Goal: Transaction & Acquisition: Purchase product/service

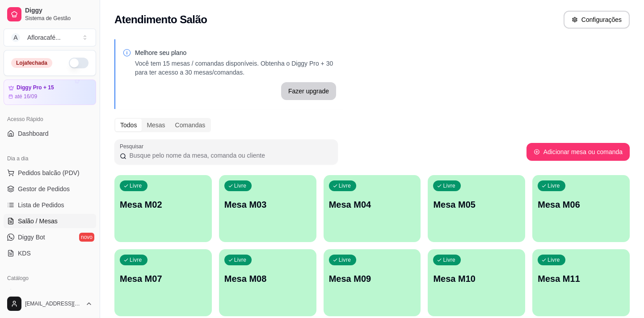
click at [169, 207] on p "Mesa M02" at bounding box center [163, 204] width 87 height 13
click at [172, 207] on p "Mesa M02" at bounding box center [163, 205] width 84 height 12
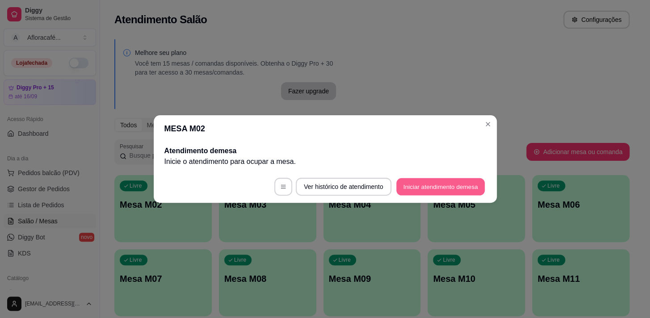
click at [467, 182] on button "Iniciar atendimento de mesa" at bounding box center [441, 186] width 89 height 17
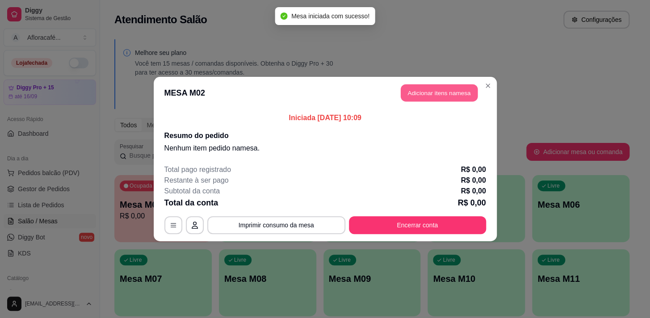
click at [435, 97] on button "Adicionar itens na mesa" at bounding box center [439, 92] width 77 height 17
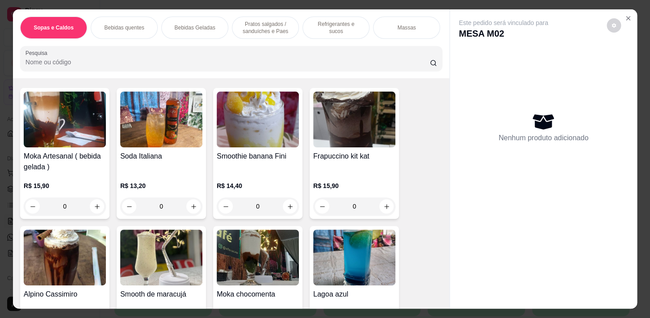
scroll to position [1056, 0]
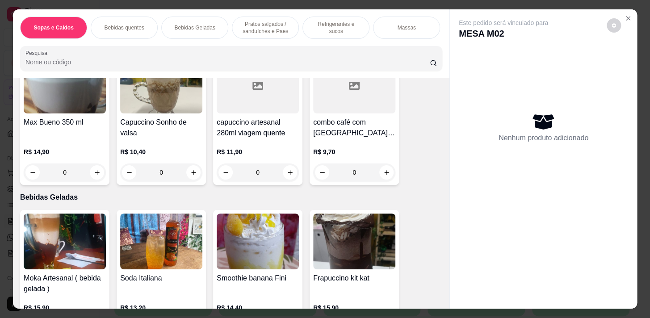
click at [287, 171] on div "0" at bounding box center [258, 173] width 82 height 18
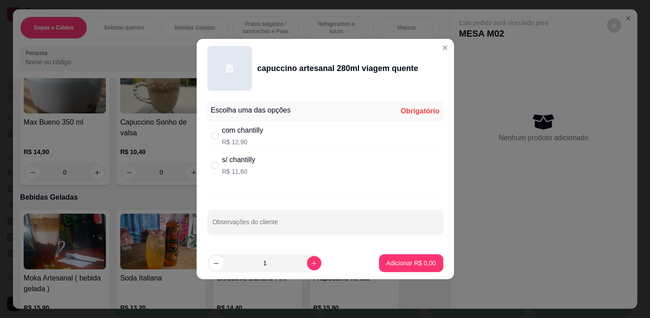
click at [312, 146] on div "com chantilly R$ 12,90" at bounding box center [325, 136] width 236 height 30
radio input "true"
click at [409, 268] on button "Adicionar R$ 12,90" at bounding box center [410, 263] width 68 height 18
type input "1"
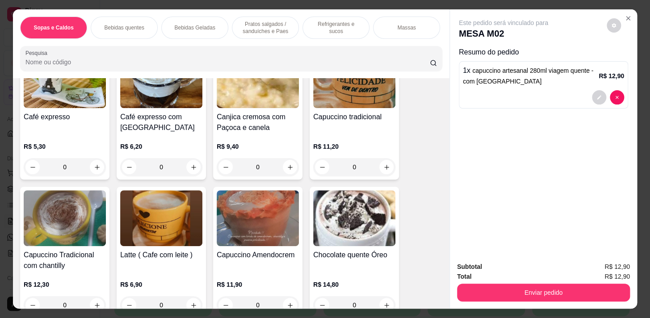
scroll to position [284, 0]
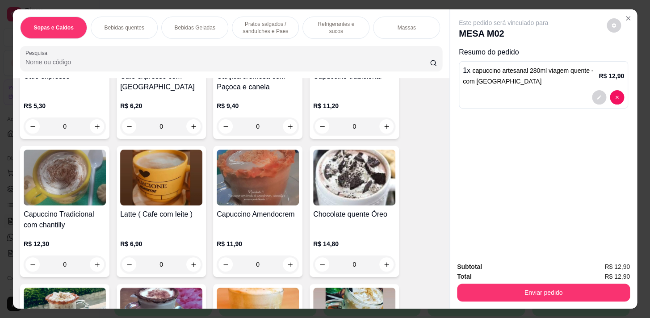
click at [194, 266] on div "0" at bounding box center [161, 265] width 82 height 18
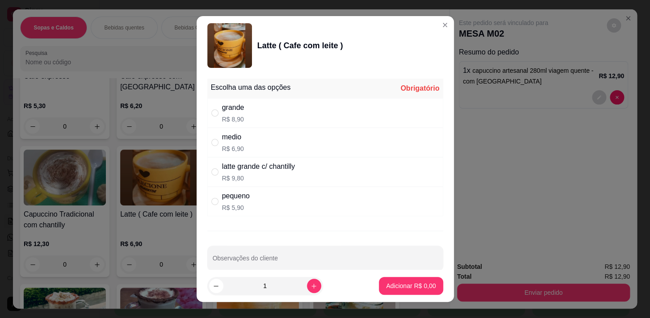
click at [262, 146] on div "medio R$ 6,90" at bounding box center [325, 143] width 236 height 30
radio input "true"
click at [261, 121] on div "grande R$ 8,90" at bounding box center [325, 113] width 236 height 30
radio input "true"
radio input "false"
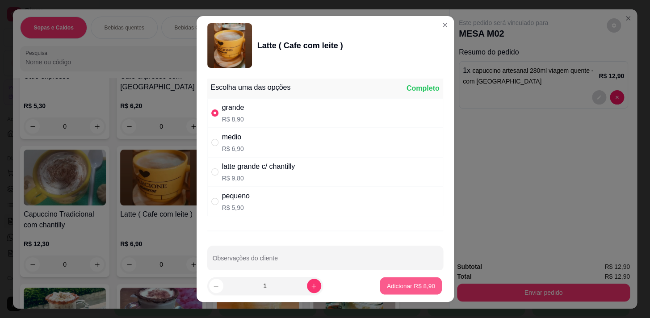
click at [395, 294] on button "Adicionar R$ 8,90" at bounding box center [411, 286] width 62 height 17
type input "1"
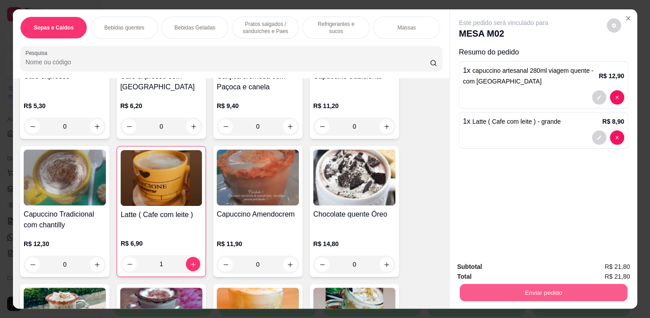
click at [564, 286] on button "Enviar pedido" at bounding box center [544, 292] width 168 height 17
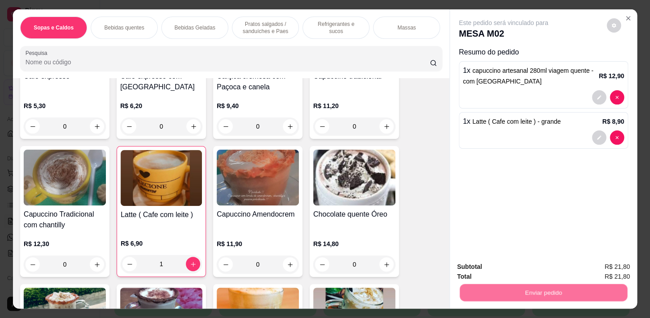
click at [546, 270] on button "Não registrar e enviar pedido" at bounding box center [514, 267] width 93 height 17
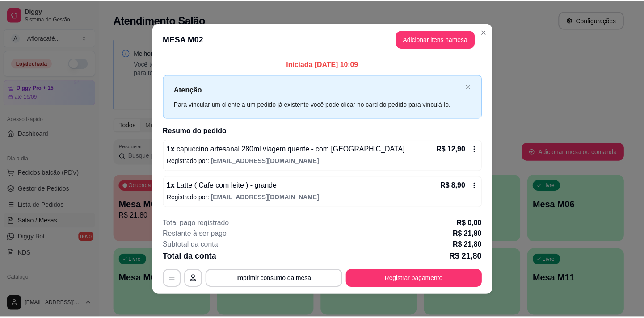
scroll to position [5, 0]
